Goal: Task Accomplishment & Management: Use online tool/utility

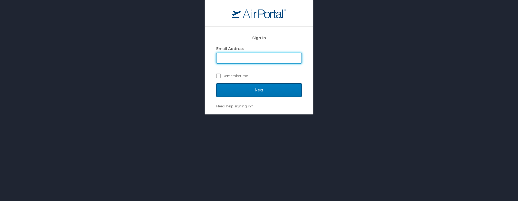
click at [236, 57] on input "Email Address" at bounding box center [258, 58] width 85 height 10
type input "[PERSON_NAME][EMAIL_ADDRESS][PERSON_NAME][DOMAIN_NAME]"
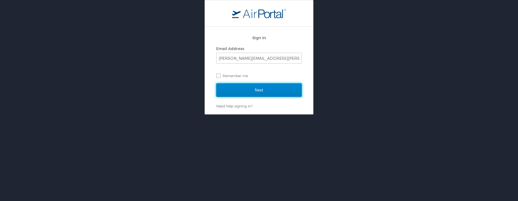
click at [290, 87] on input "Next" at bounding box center [258, 90] width 85 height 14
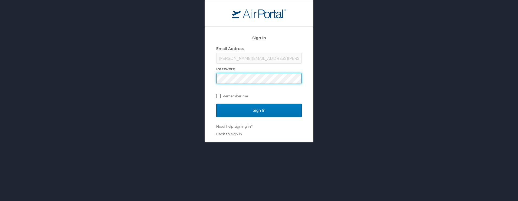
click at [216, 104] on input "Sign In" at bounding box center [258, 111] width 85 height 14
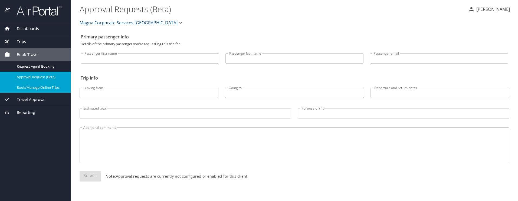
click at [39, 84] on div "Book/Manage Online Trips" at bounding box center [35, 87] width 62 height 6
